Goal: Obtain resource: Obtain resource

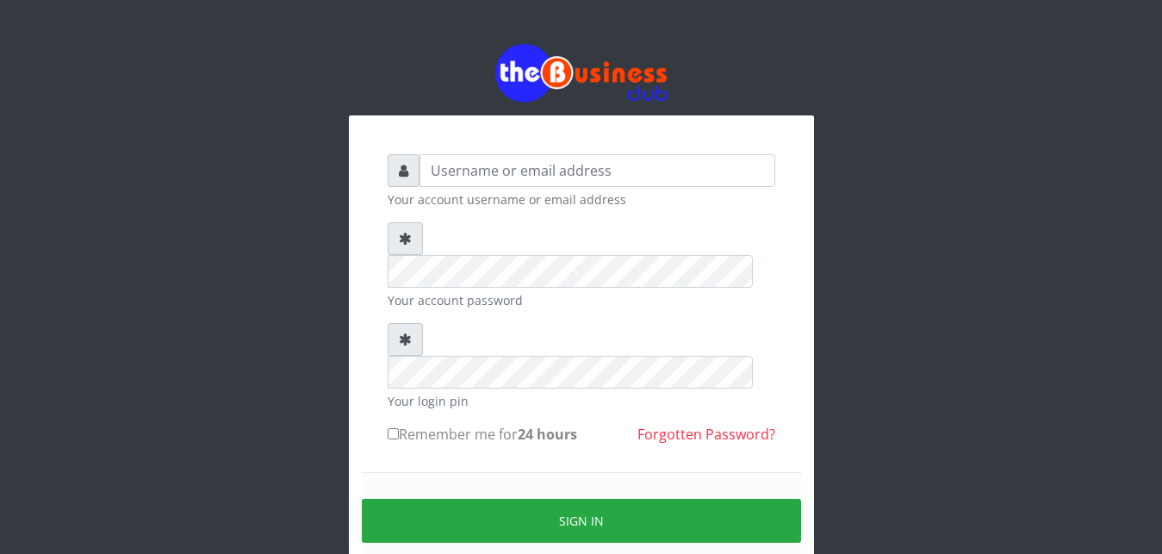
type input "Eniolatelecom"
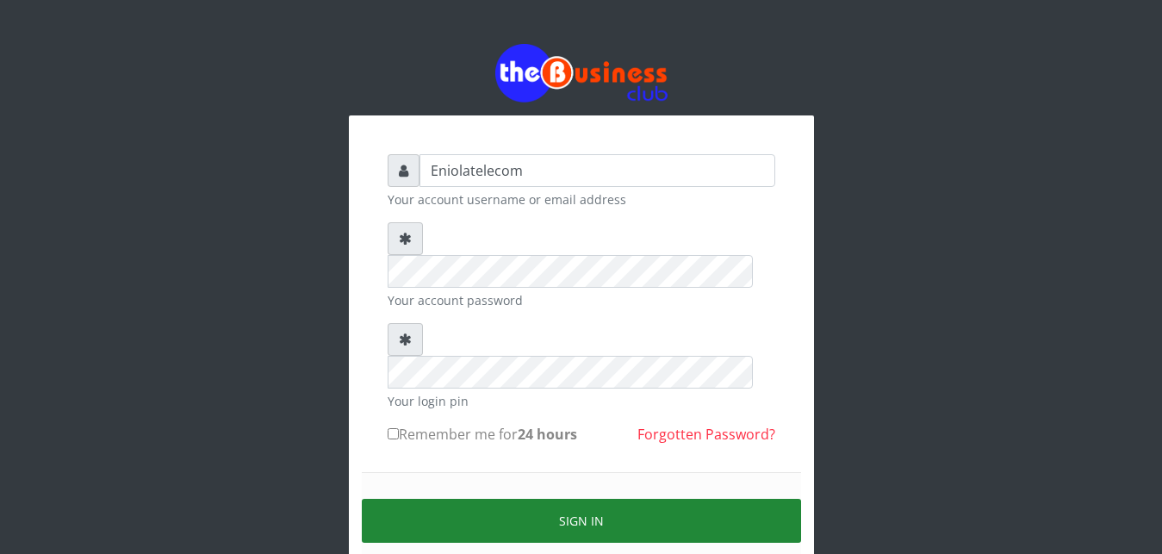
click at [577, 499] on button "Sign in" at bounding box center [581, 521] width 439 height 44
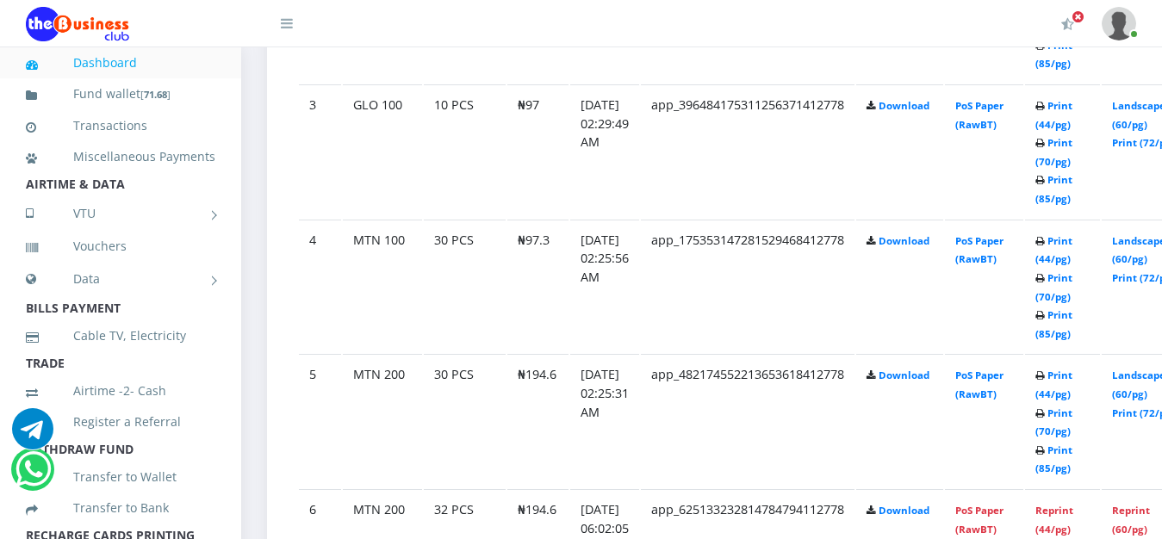
scroll to position [1406, 0]
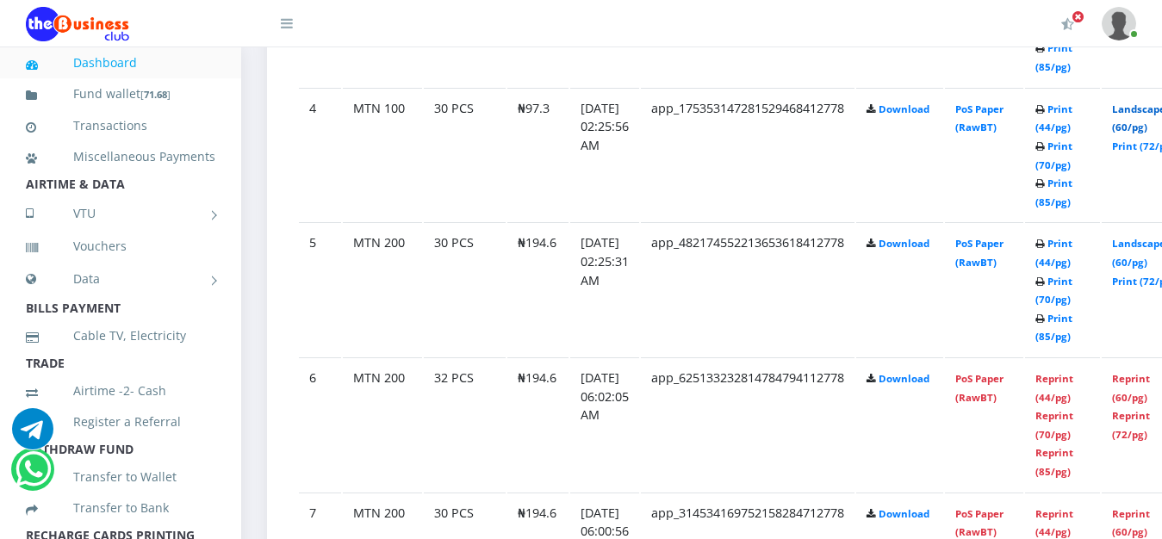
click at [1148, 107] on link "Landscape (60/pg)" at bounding box center [1138, 118] width 53 height 32
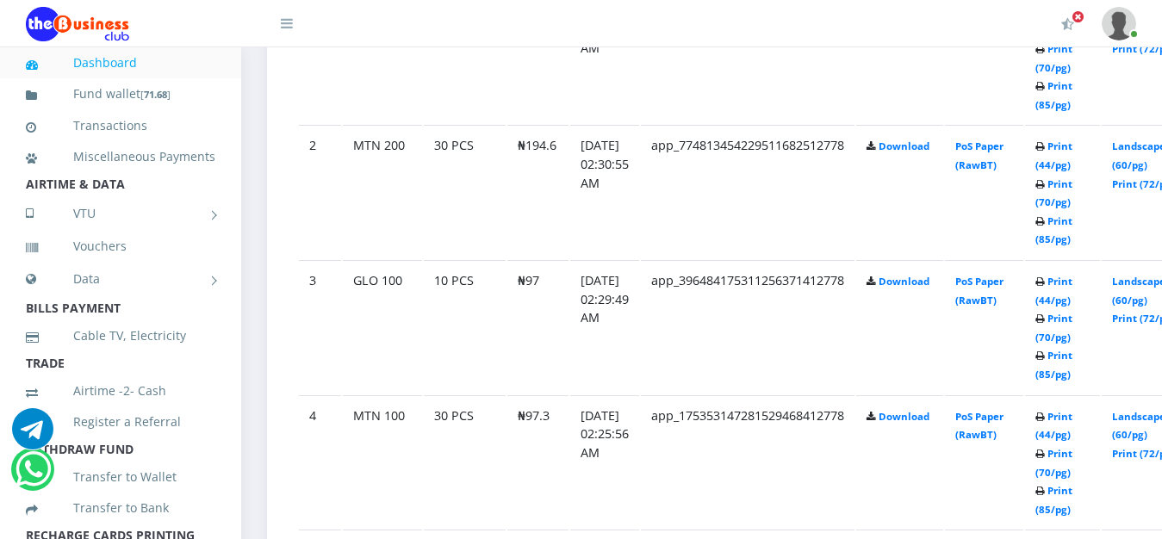
scroll to position [1054, 0]
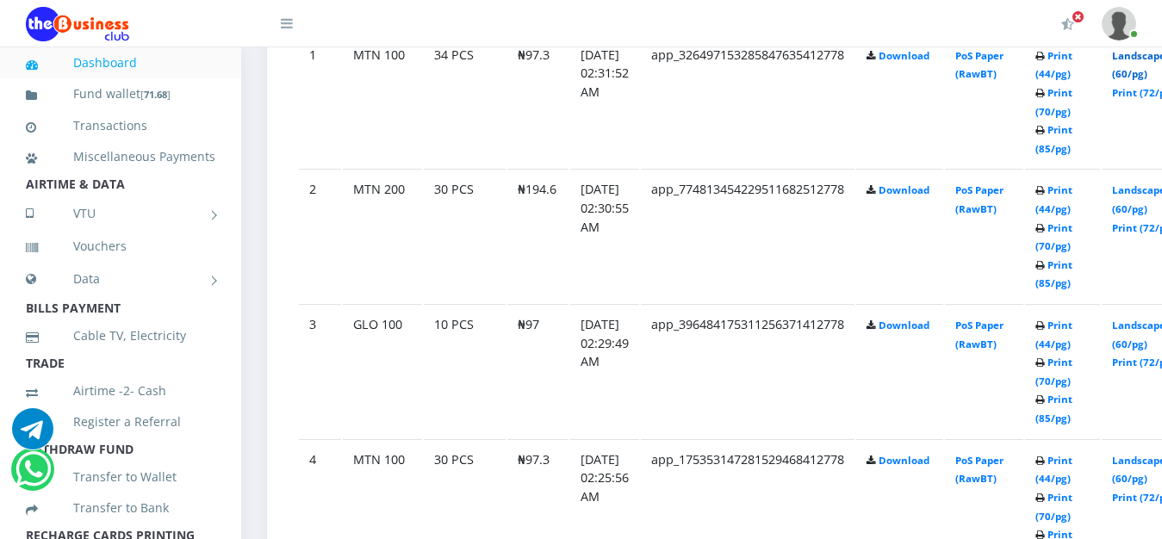
drag, startPoint x: 1123, startPoint y: 19, endPoint x: 1143, endPoint y: 59, distance: 45.1
click at [1134, 23] on img at bounding box center [1119, 24] width 34 height 34
click at [1143, 59] on link "Landscape (60/pg)" at bounding box center [1138, 65] width 53 height 32
click at [1149, 57] on link "Landscape (60/pg)" at bounding box center [1138, 65] width 53 height 32
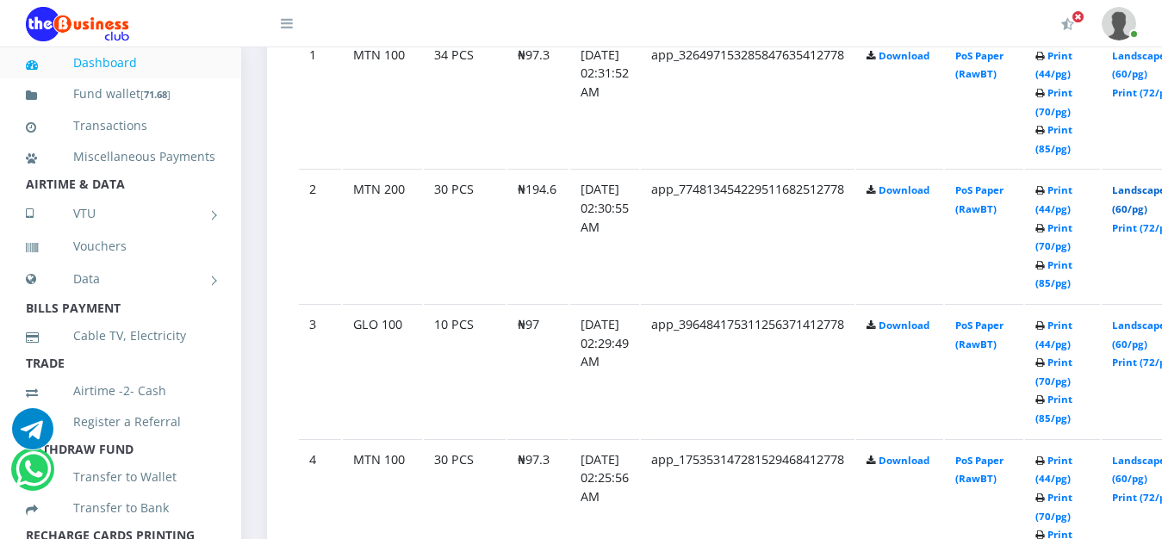
click at [1152, 194] on link "Landscape (60/pg)" at bounding box center [1138, 199] width 53 height 32
click at [1149, 328] on link "Landscape (60/pg)" at bounding box center [1138, 335] width 53 height 32
click at [1151, 466] on link "Landscape (60/pg)" at bounding box center [1138, 470] width 53 height 32
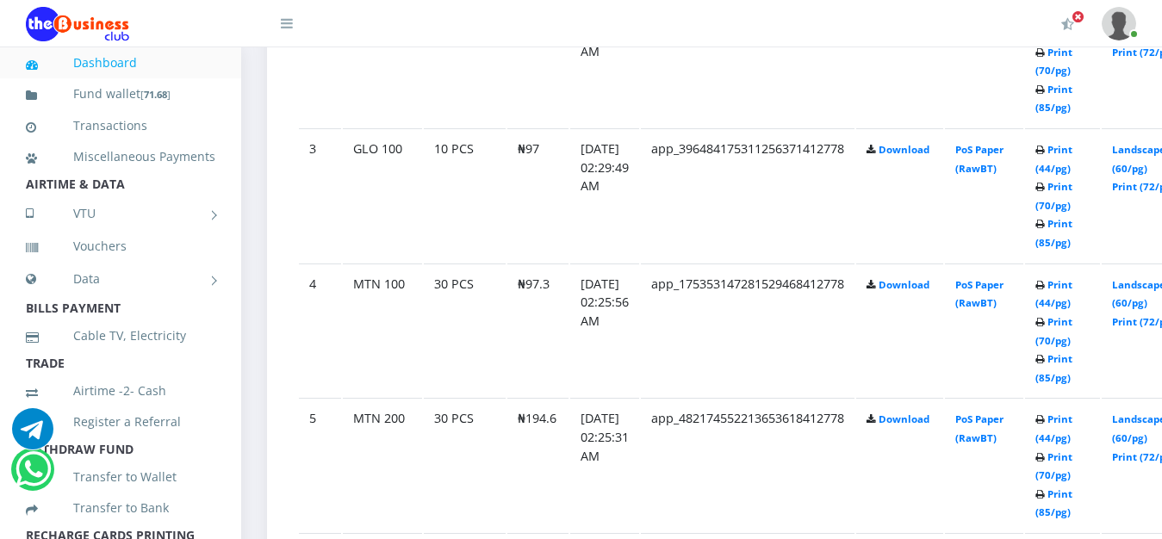
scroll to position [1274, 0]
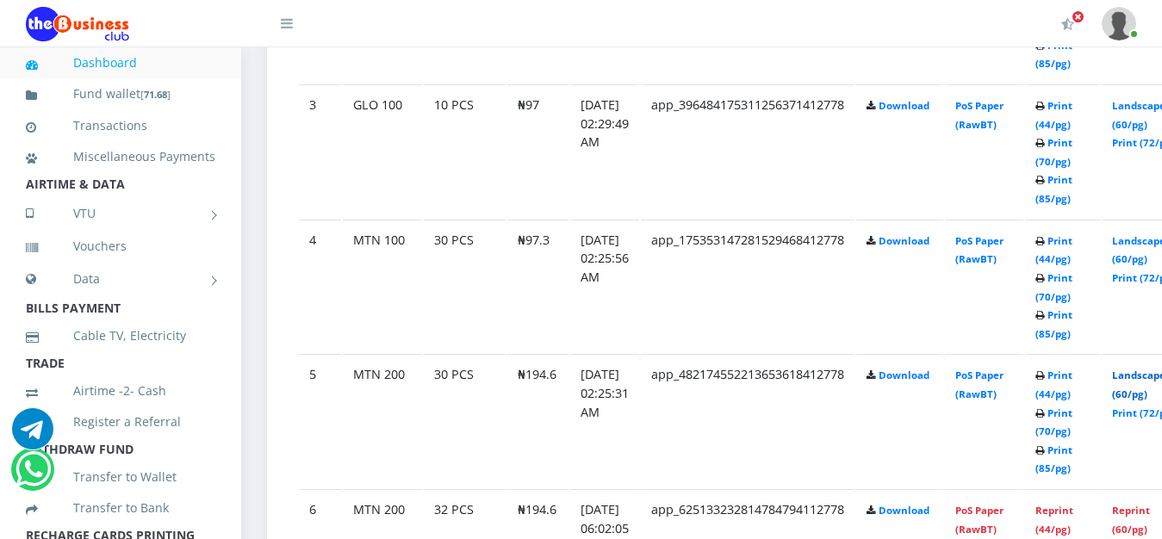
click at [1143, 383] on link "Landscape (60/pg)" at bounding box center [1138, 385] width 53 height 32
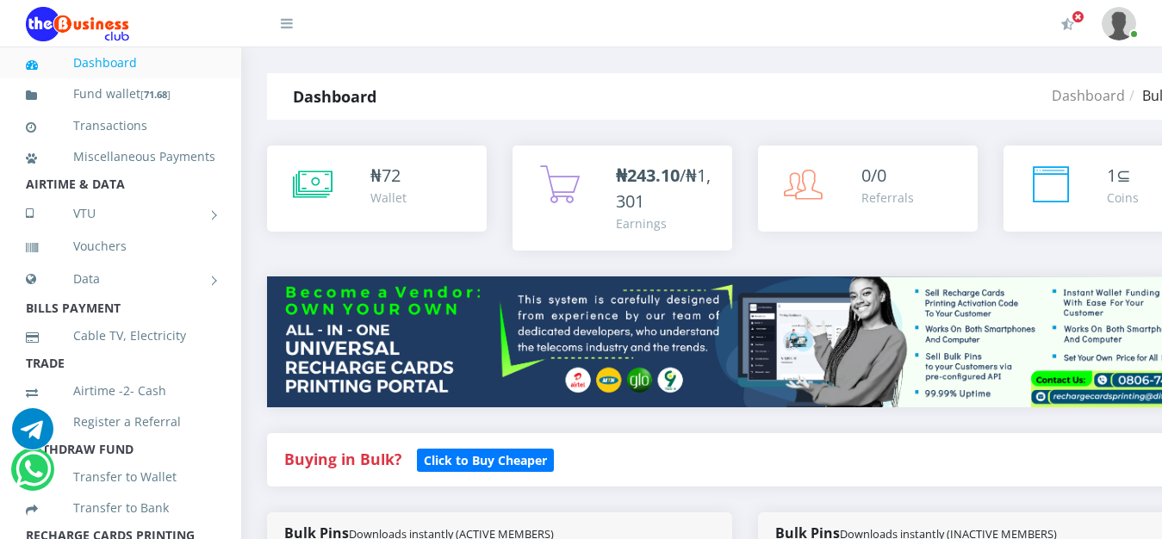
scroll to position [1274, 0]
